Goal: Information Seeking & Learning: Learn about a topic

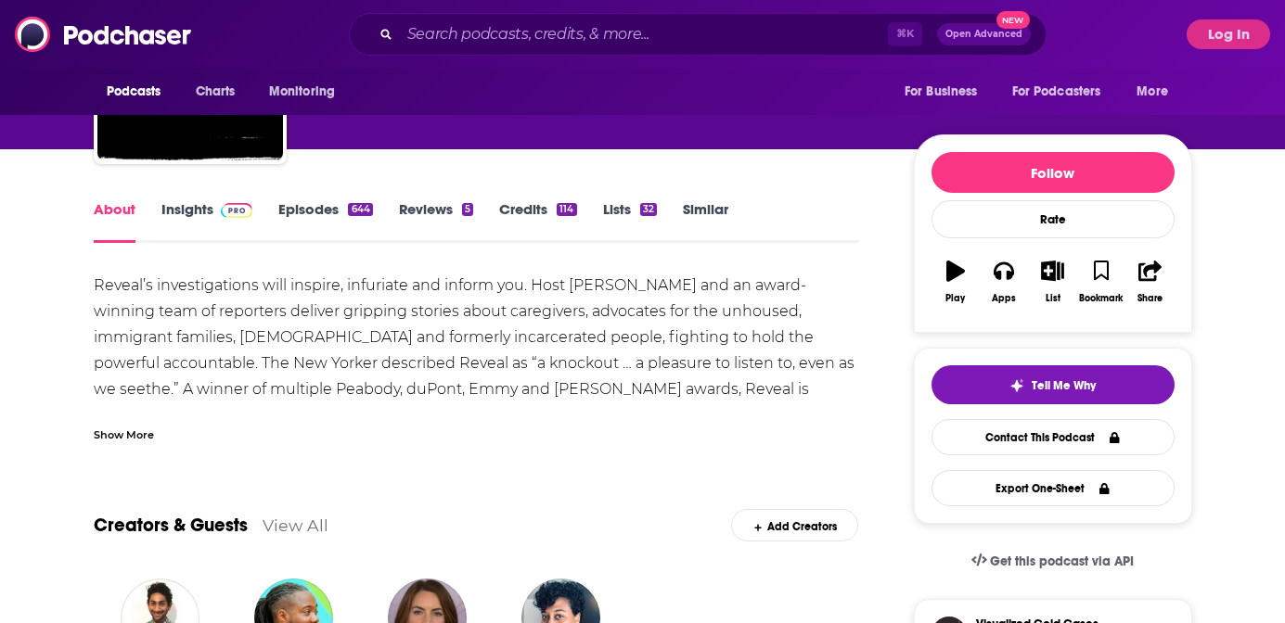
scroll to position [154, 0]
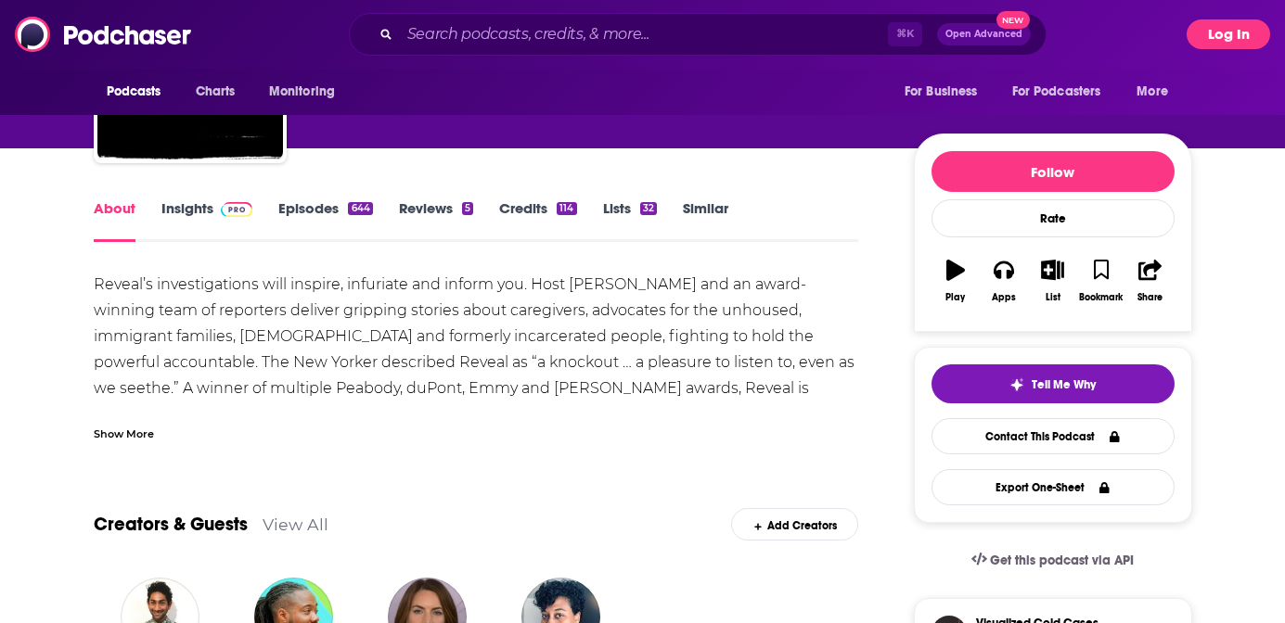
click at [1239, 29] on button "Log In" at bounding box center [1227, 34] width 83 height 30
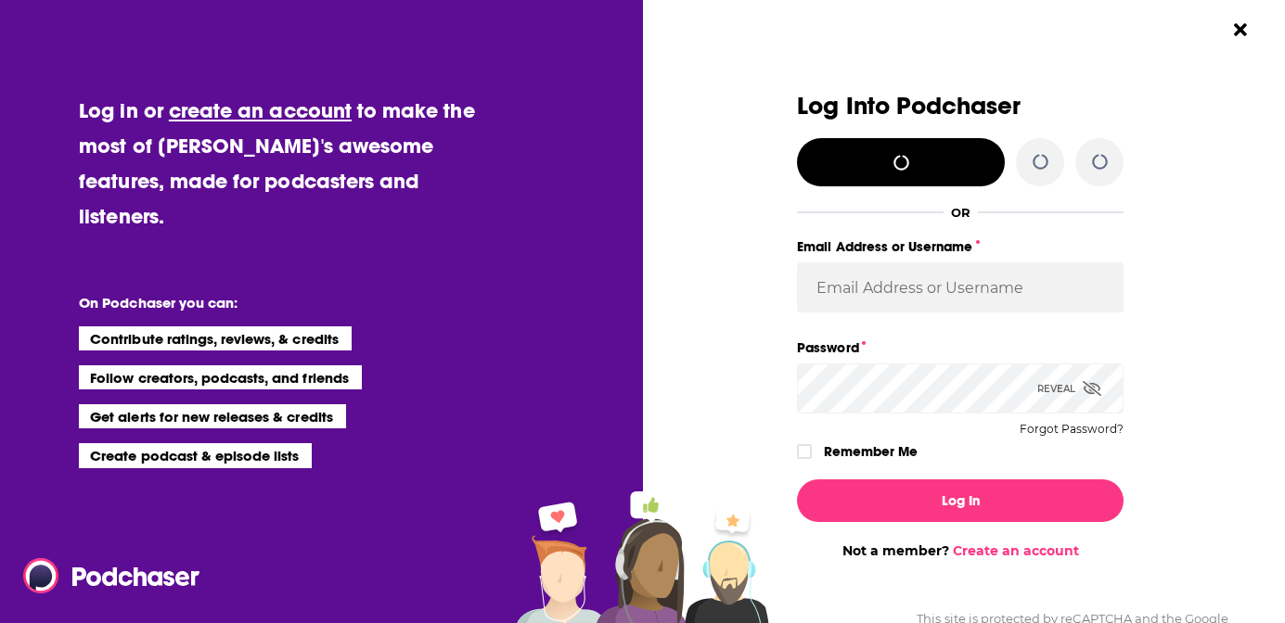
scroll to position [0, 0]
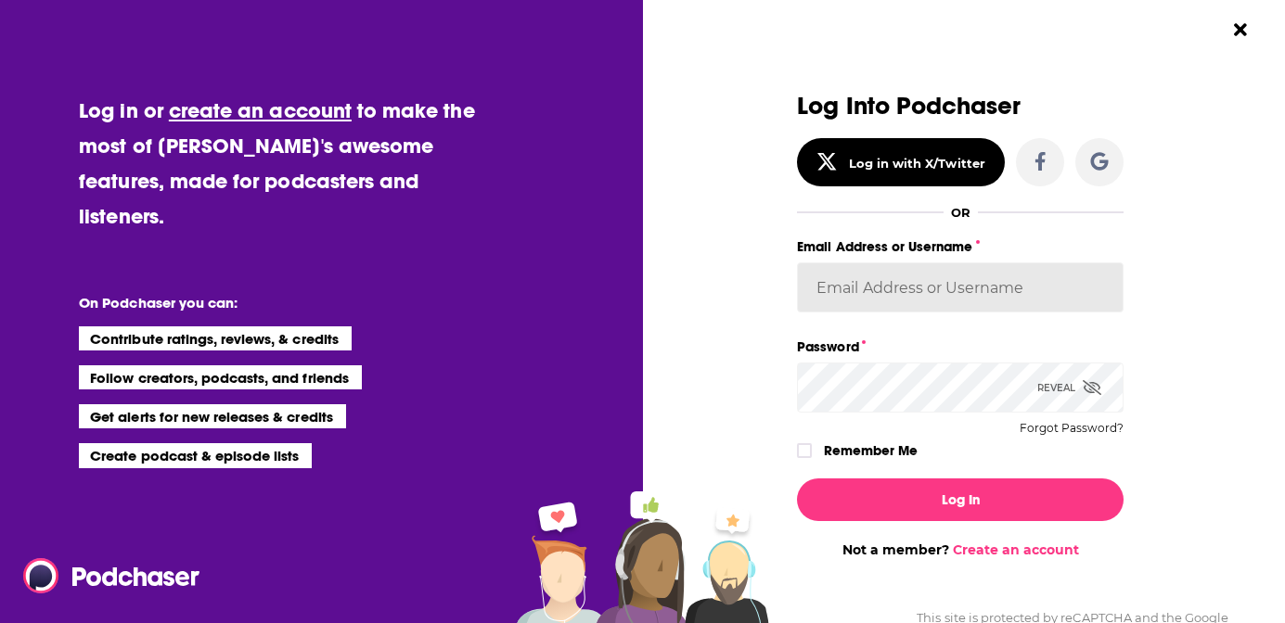
type input "[EMAIL_ADDRESS][DOMAIN_NAME]"
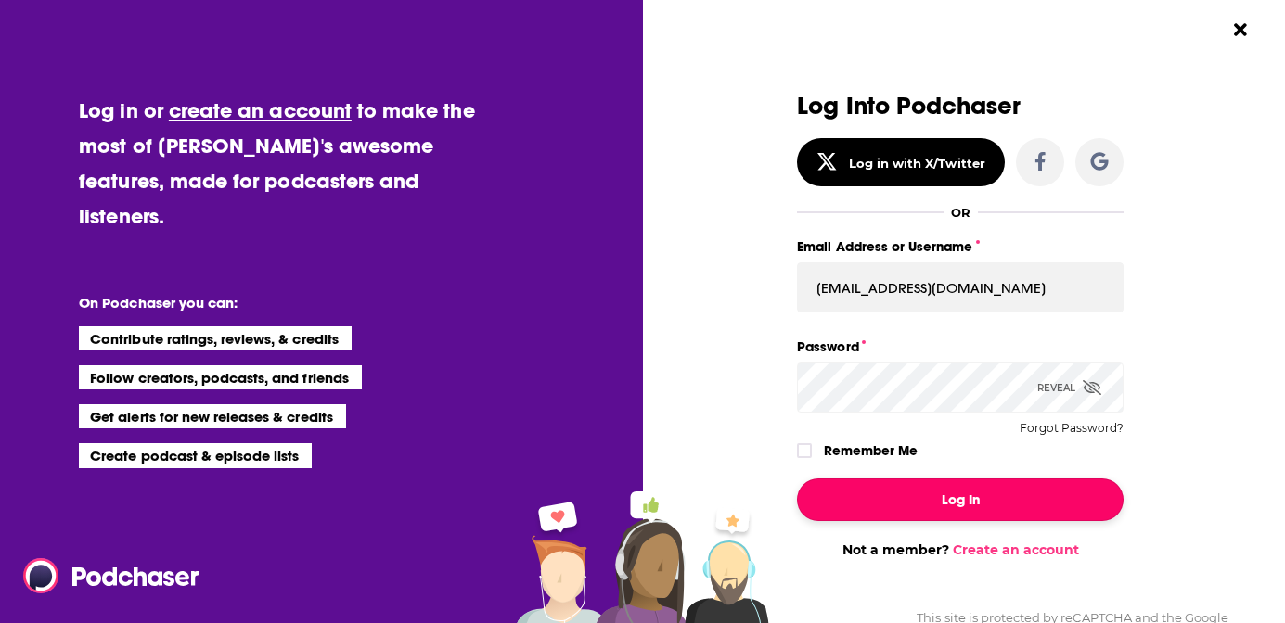
click at [949, 497] on button "Log In" at bounding box center [960, 500] width 326 height 43
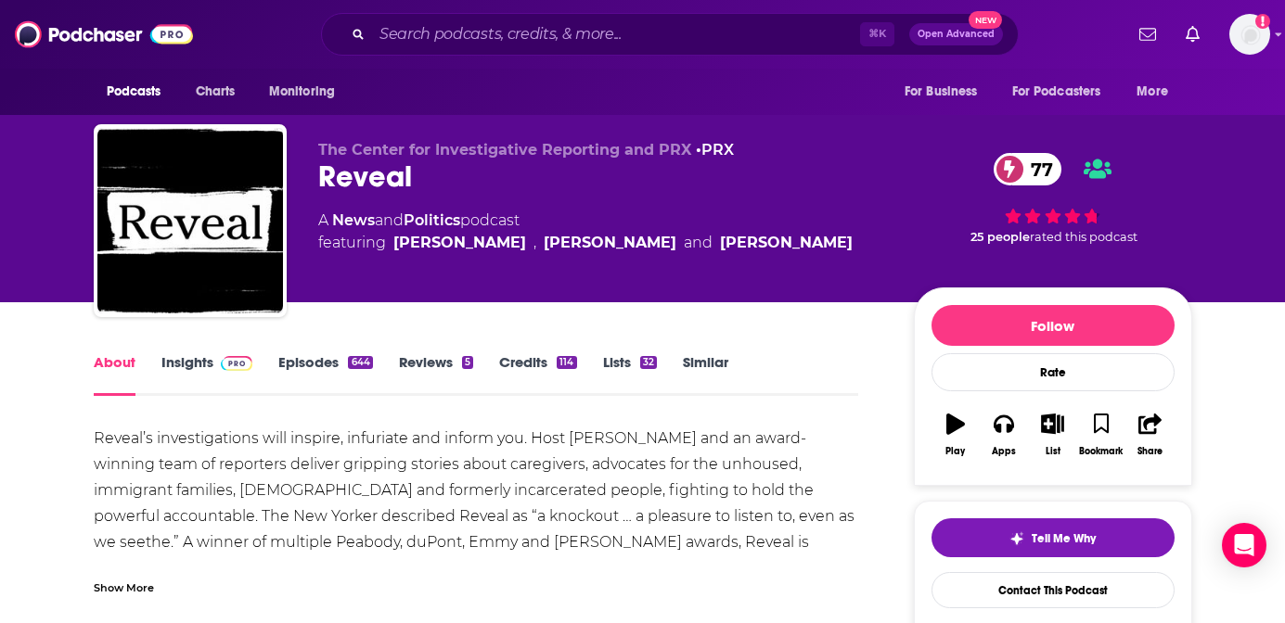
click at [1030, 167] on span "77" at bounding box center [1037, 169] width 50 height 32
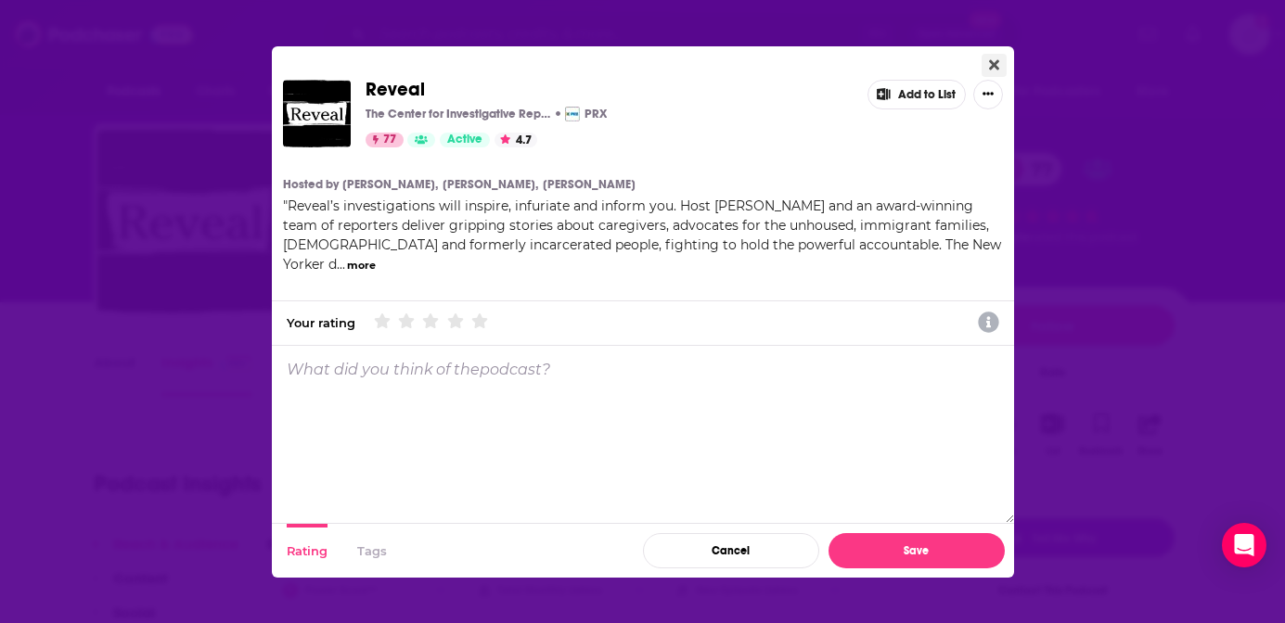
click at [1004, 70] on button "Close" at bounding box center [993, 65] width 25 height 23
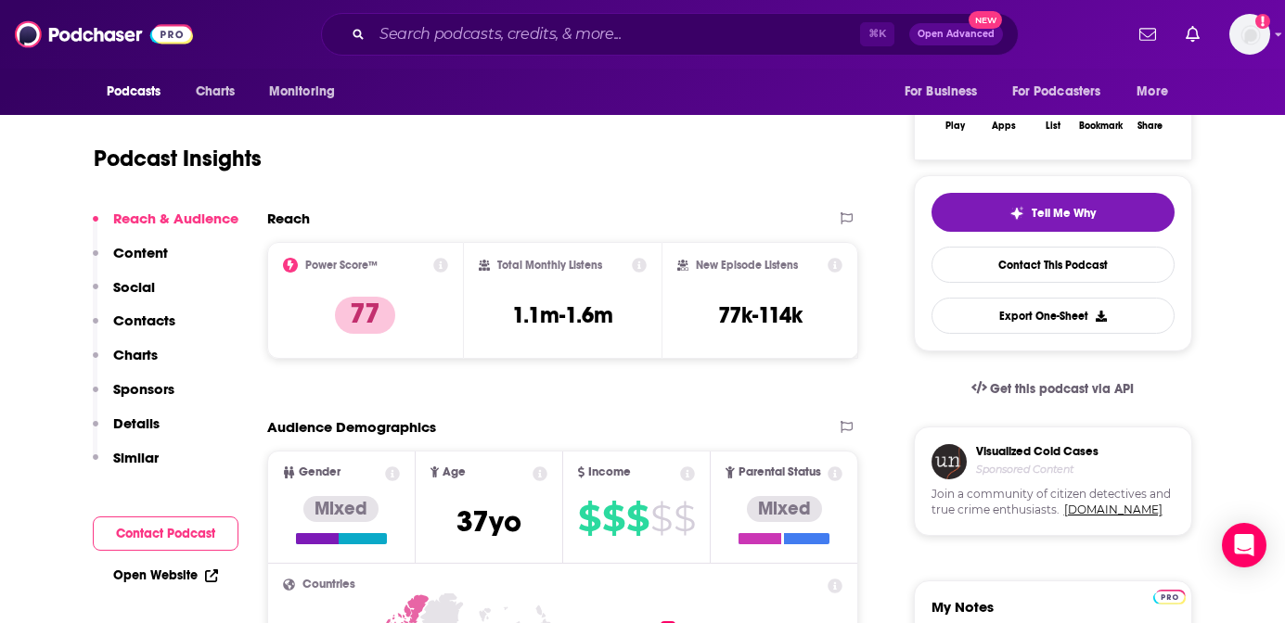
scroll to position [321, 0]
